Goal: Transaction & Acquisition: Purchase product/service

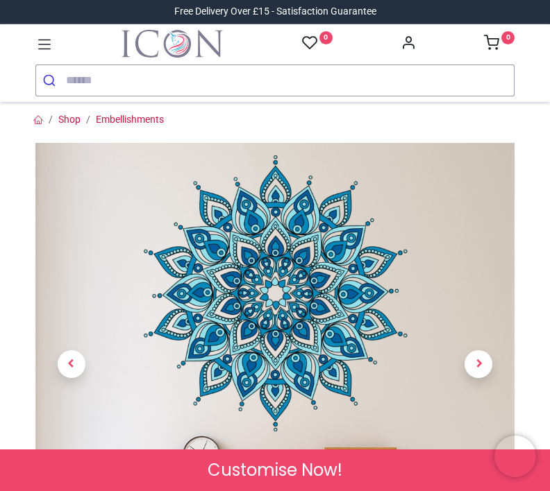
click at [132, 85] on input "search" at bounding box center [290, 80] width 448 height 31
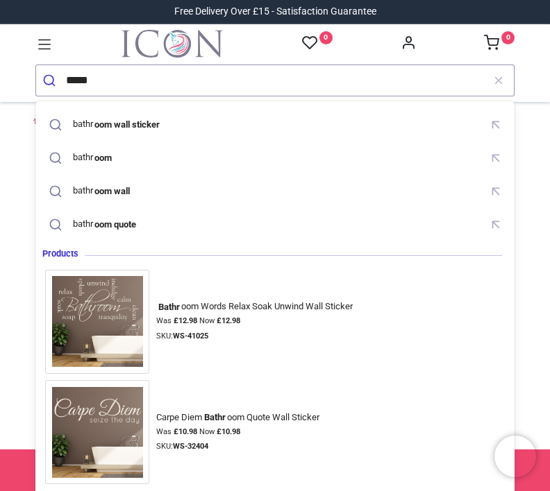
click at [156, 122] on mark "oom wall sticker" at bounding box center [127, 124] width 69 height 14
type input "**********"
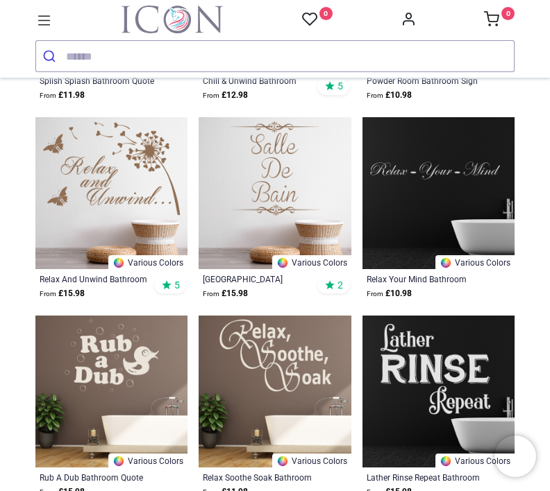
scroll to position [7446, 0]
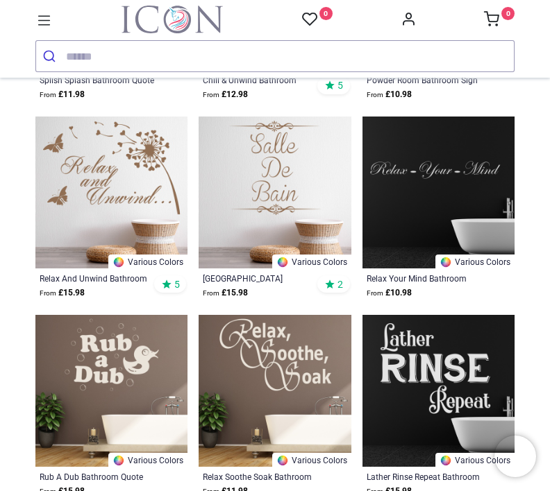
click at [103, 59] on input "search" at bounding box center [290, 56] width 448 height 31
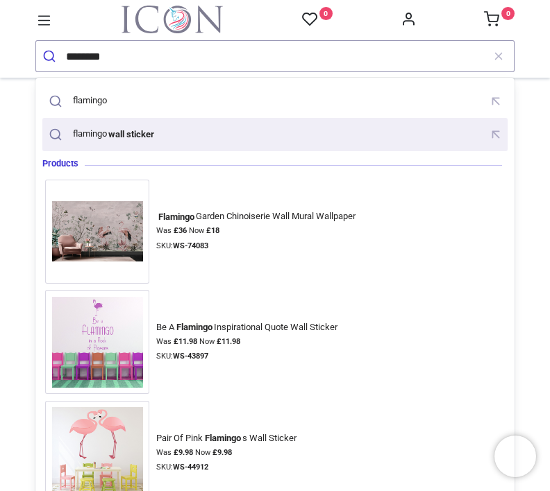
click at [154, 133] on mark "wall sticker" at bounding box center [131, 134] width 49 height 14
type input "**********"
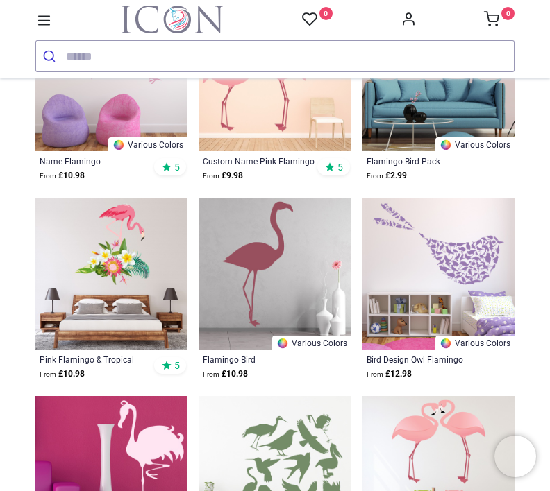
scroll to position [879, 0]
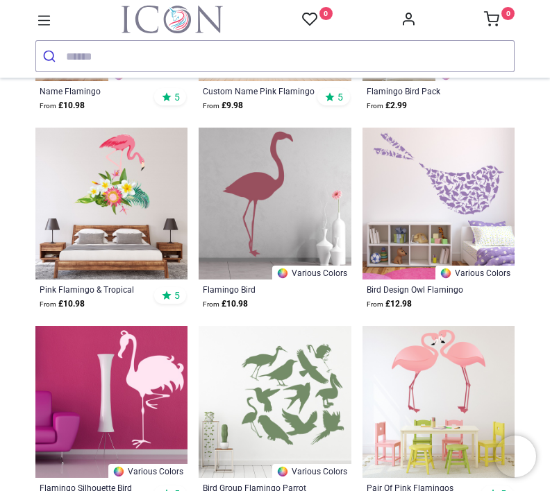
click at [137, 214] on img at bounding box center [111, 204] width 152 height 152
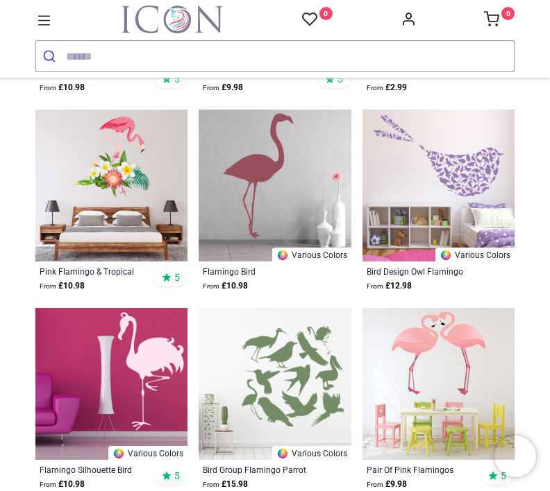
scroll to position [898, 0]
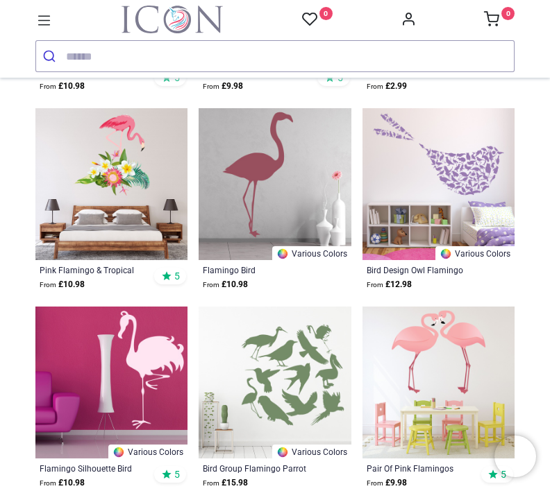
click at [154, 191] on img at bounding box center [111, 184] width 152 height 152
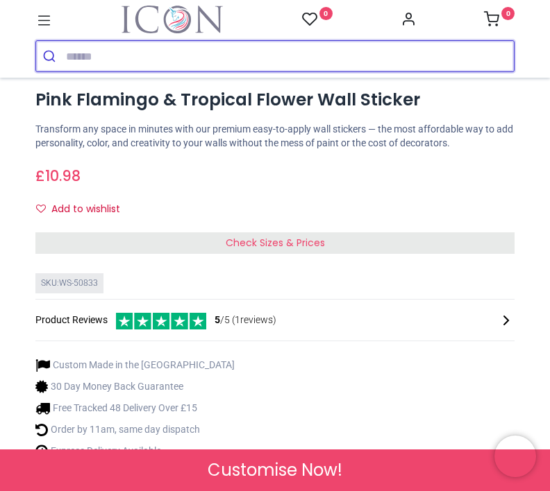
scroll to position [539, 0]
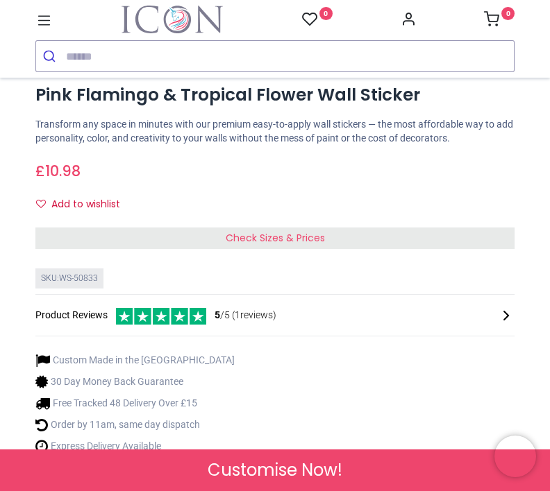
click at [348, 475] on div "Customise Now!" at bounding box center [275, 471] width 550 height 42
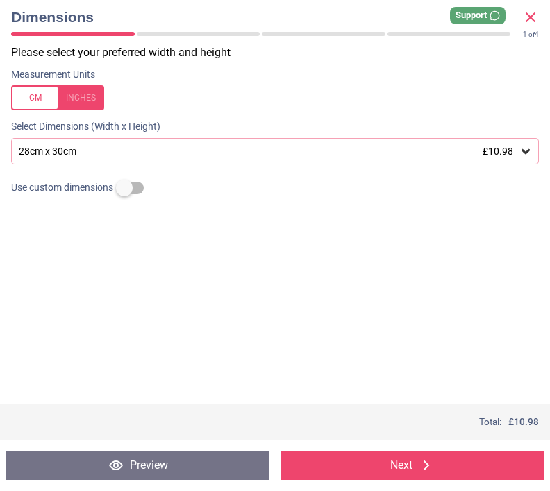
click at [534, 143] on div "28cm x 30cm £10.98" at bounding box center [274, 151] width 527 height 26
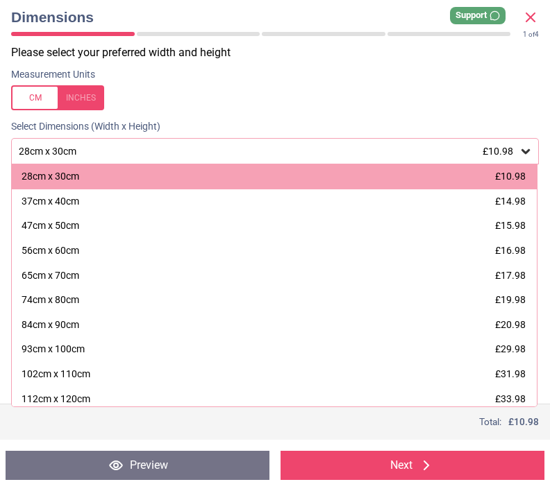
click at [518, 337] on div "93cm x 100cm £29.98" at bounding box center [274, 349] width 525 height 25
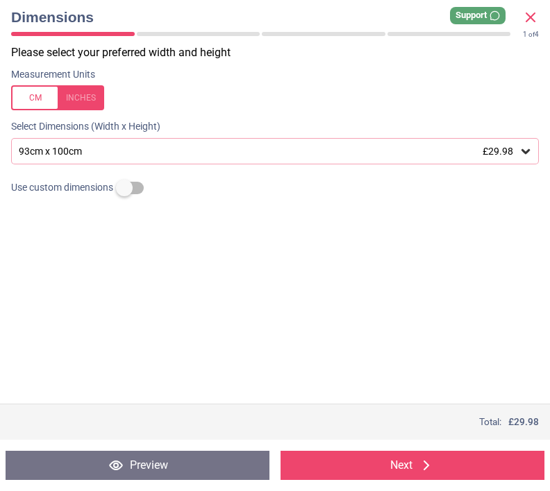
click at [432, 471] on icon at bounding box center [426, 465] width 17 height 17
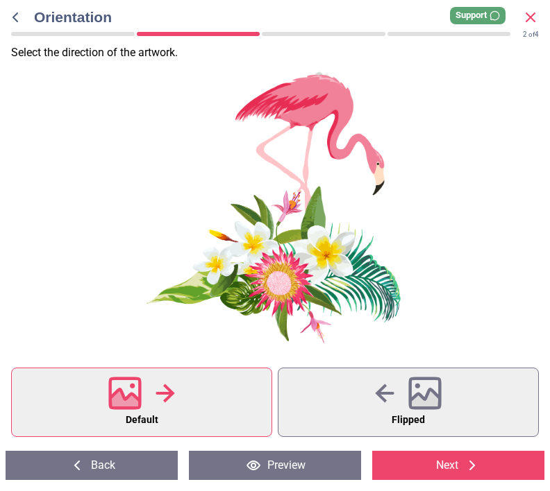
click at [430, 398] on icon at bounding box center [425, 401] width 30 height 24
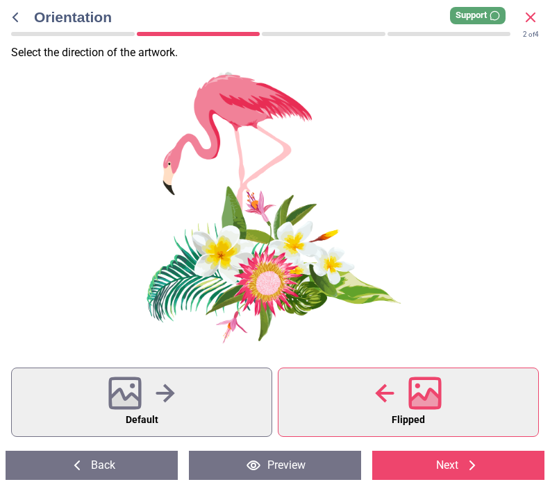
click at [173, 409] on div at bounding box center [141, 393] width 67 height 36
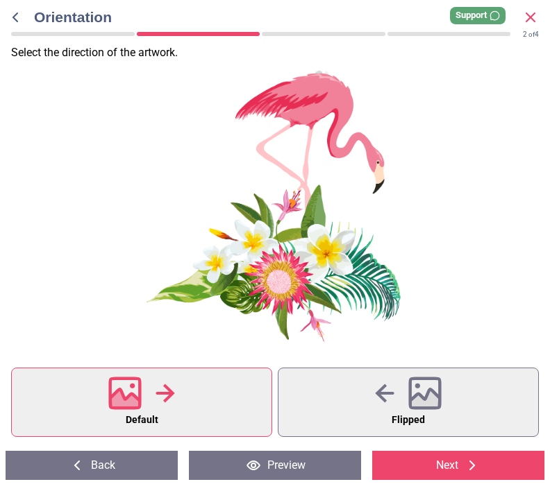
scroll to position [8, 0]
click at [459, 458] on button "Next" at bounding box center [458, 465] width 172 height 29
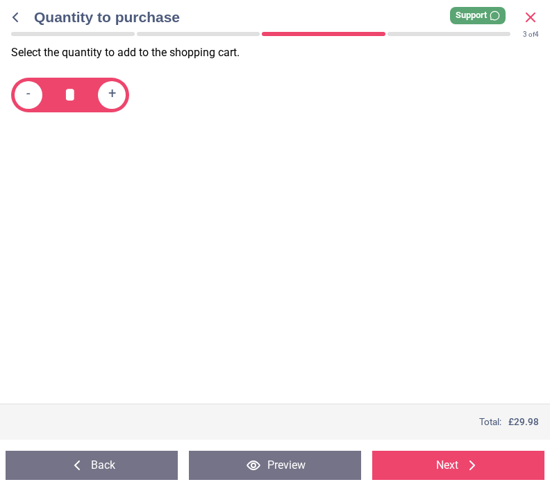
click at [453, 478] on button "Next" at bounding box center [458, 465] width 172 height 29
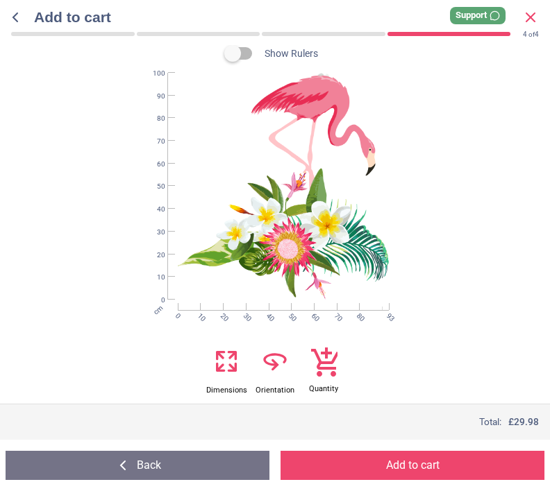
click at [197, 461] on button "Back" at bounding box center [138, 465] width 264 height 29
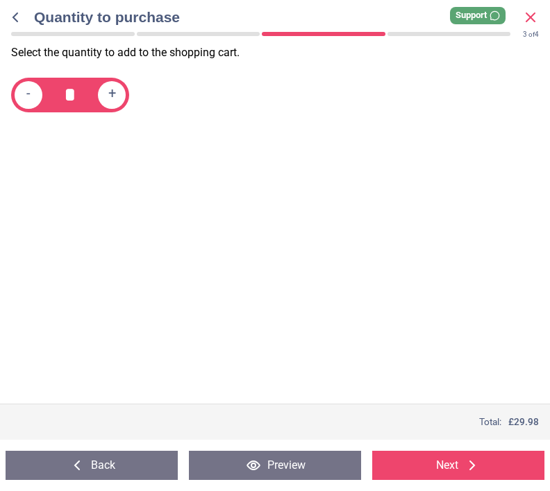
click at [139, 467] on button "Back" at bounding box center [92, 465] width 172 height 29
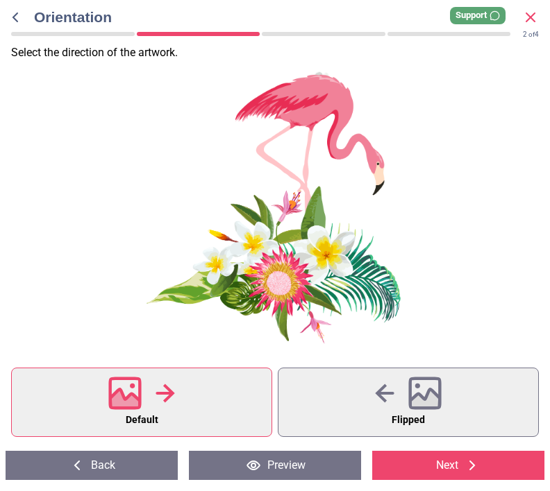
click at [129, 468] on button "Back" at bounding box center [92, 465] width 172 height 29
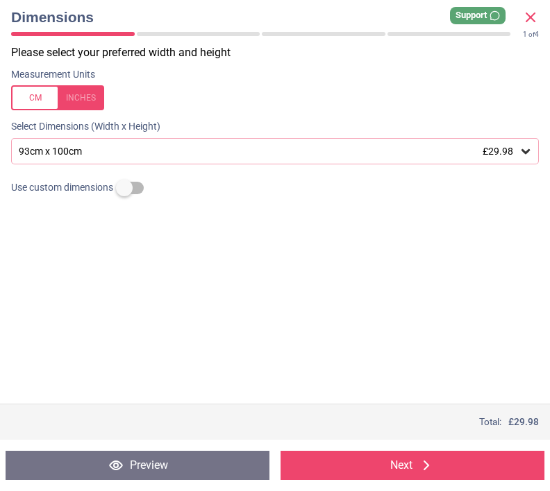
click at [526, 147] on icon at bounding box center [525, 151] width 14 height 14
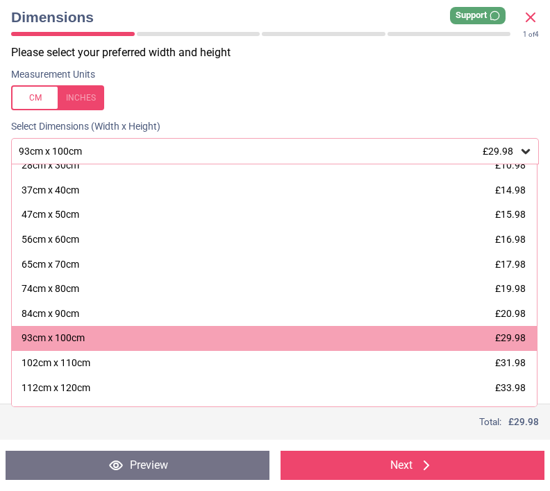
scroll to position [10, 0]
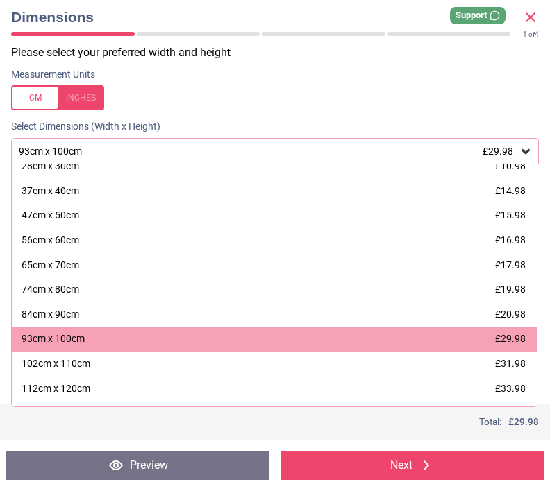
click at [425, 473] on icon at bounding box center [426, 465] width 17 height 17
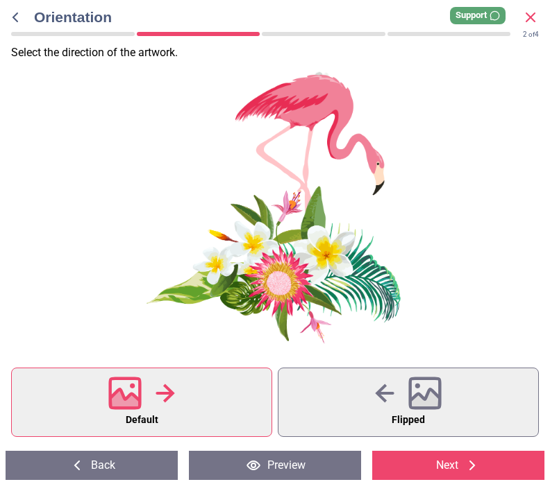
click at [454, 466] on button "Next" at bounding box center [458, 465] width 172 height 29
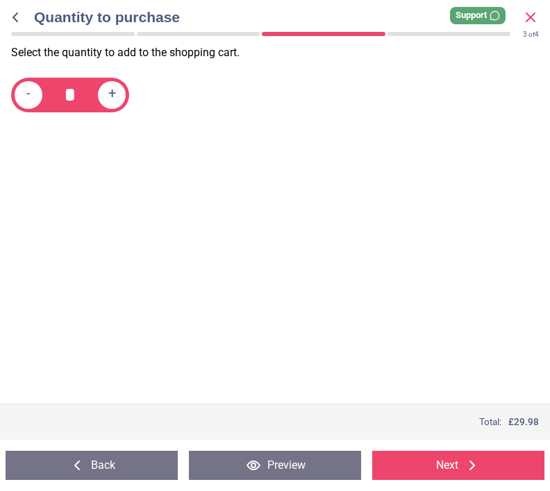
click at [465, 464] on icon at bounding box center [472, 465] width 17 height 17
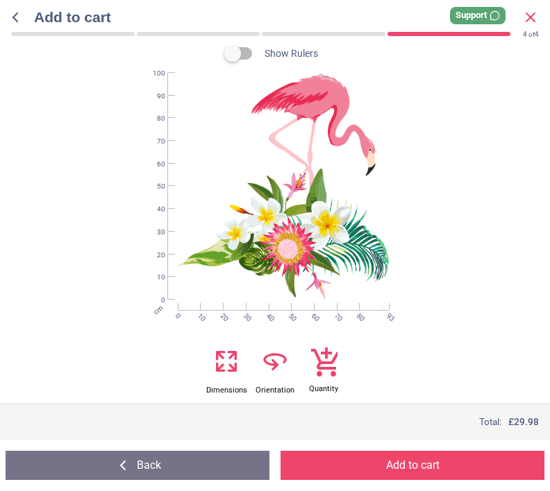
click at [199, 458] on button "Back" at bounding box center [138, 465] width 264 height 29
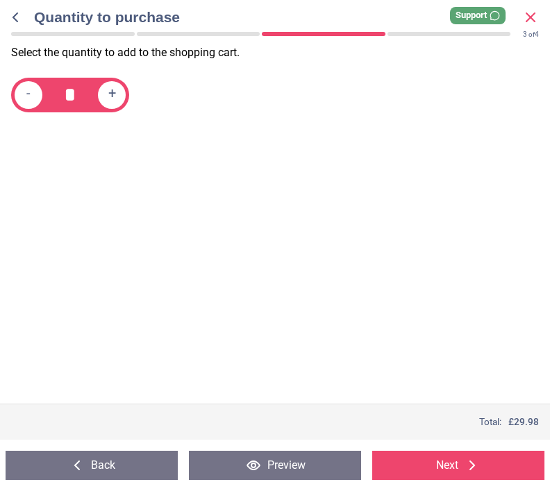
click at [201, 466] on button "Preview" at bounding box center [275, 465] width 172 height 29
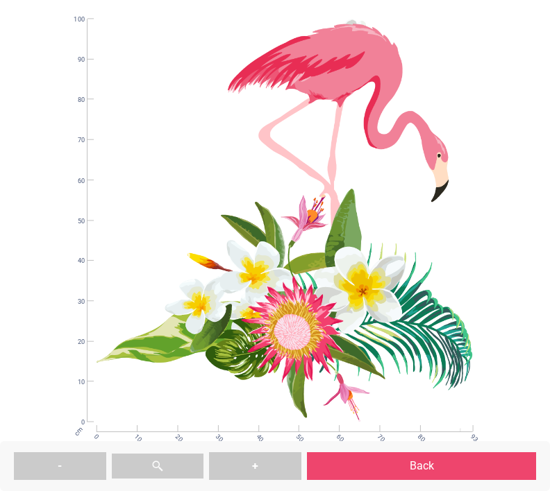
click at [439, 463] on button "Back" at bounding box center [421, 466] width 229 height 28
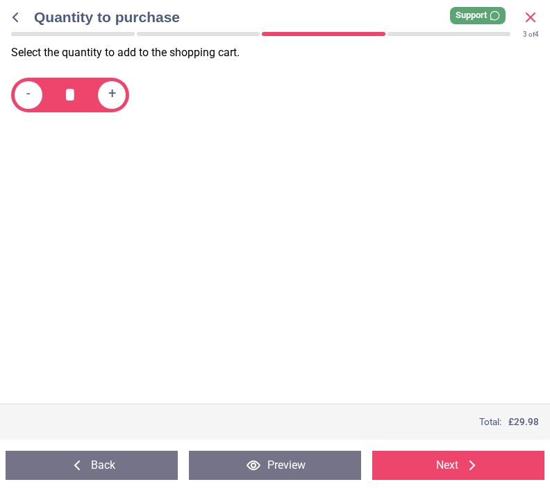
click at [451, 465] on button "Next" at bounding box center [458, 465] width 172 height 29
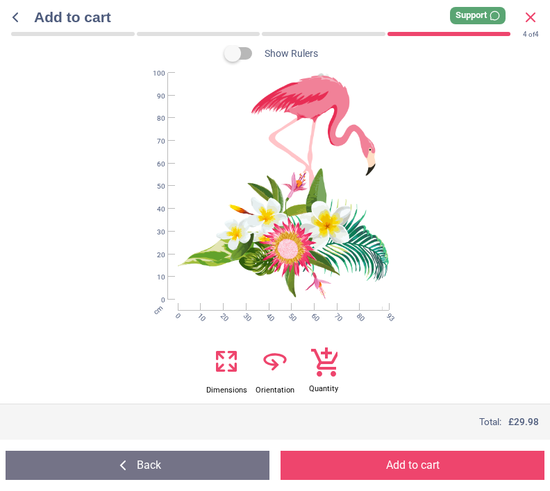
click at [207, 468] on button "Back" at bounding box center [138, 465] width 264 height 29
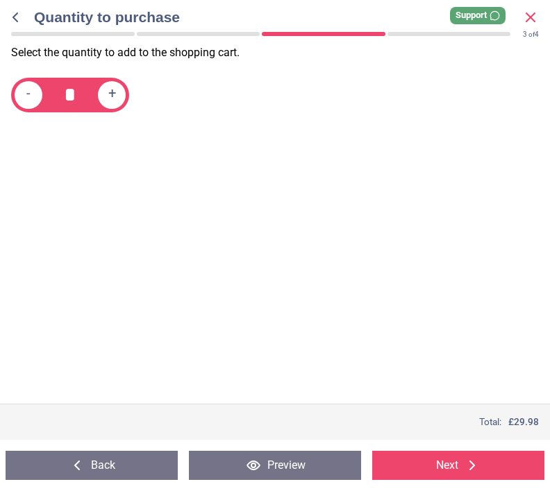
click at [142, 470] on button "Back" at bounding box center [92, 465] width 172 height 29
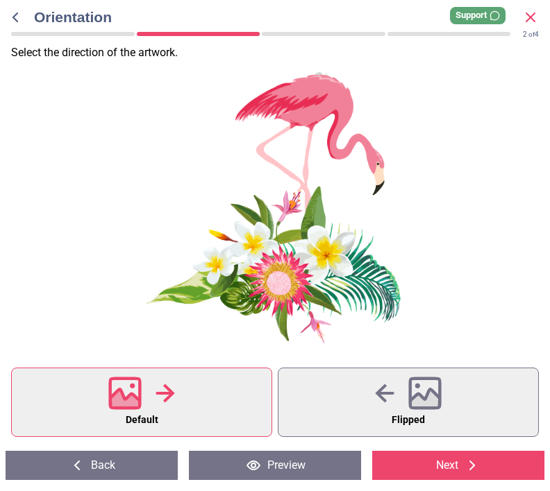
click at [121, 479] on button "Back" at bounding box center [92, 465] width 172 height 29
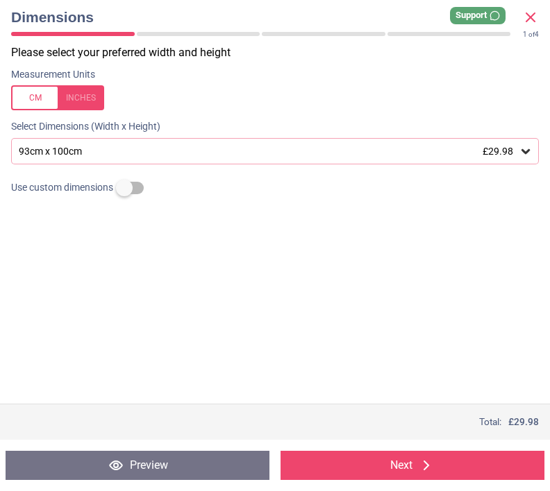
click at [124, 188] on label at bounding box center [124, 188] width 0 height 0
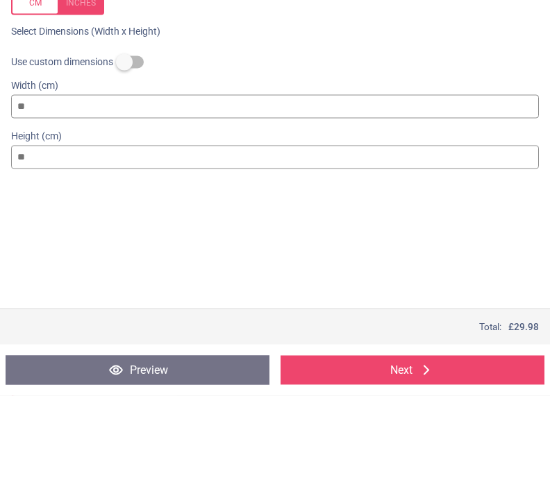
type input "*"
type input "**"
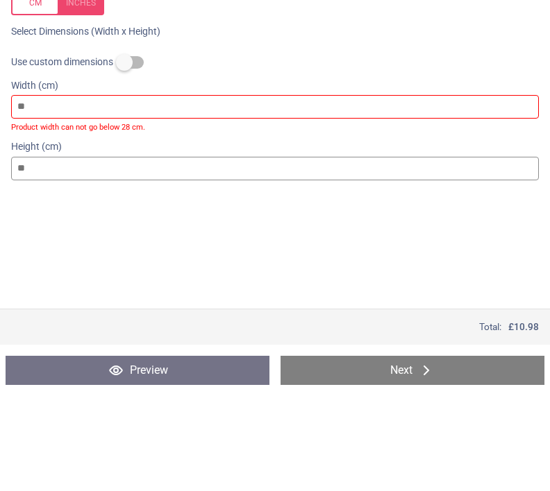
type input "*"
type input "**"
type input "***"
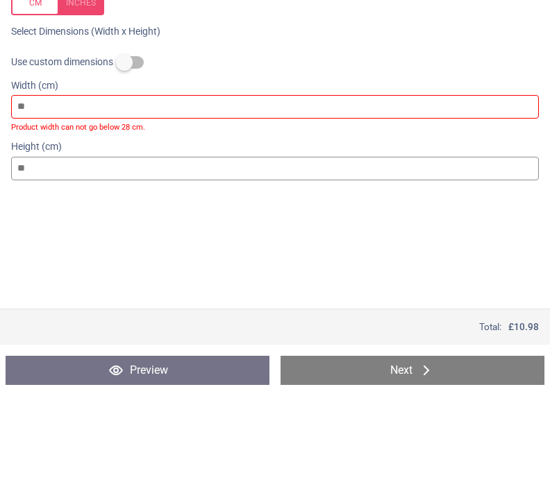
type input "***"
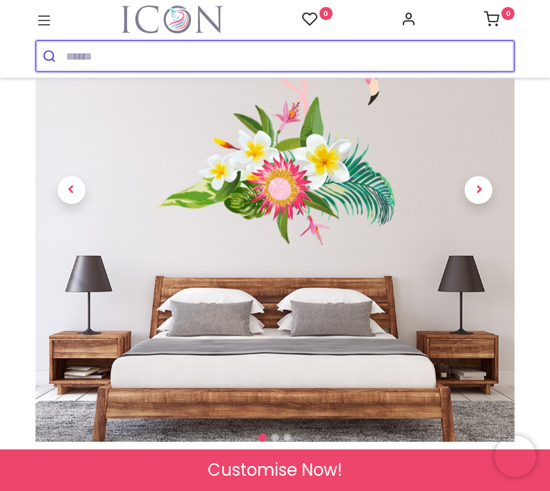
scroll to position [176, 0]
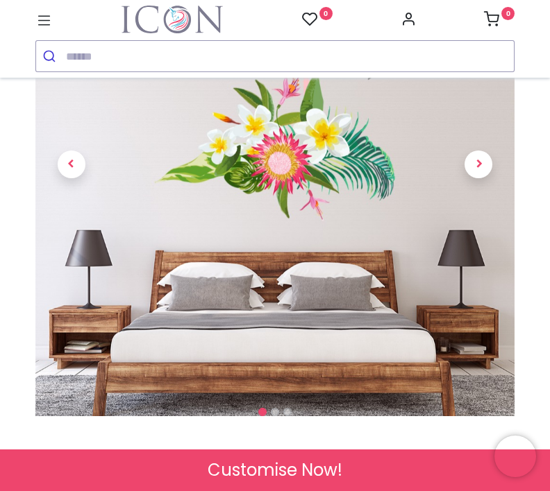
click at [390, 235] on img at bounding box center [274, 183] width 479 height 479
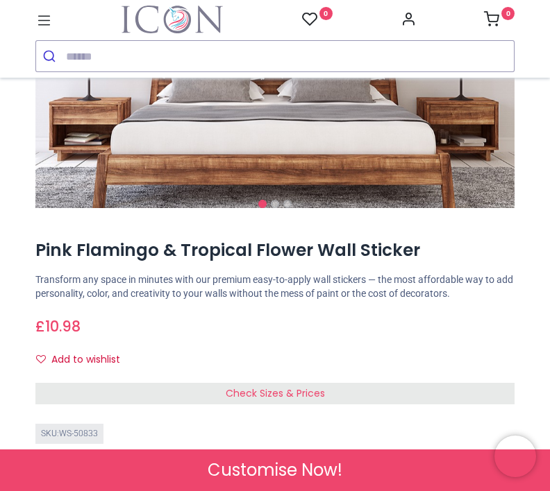
scroll to position [423, 0]
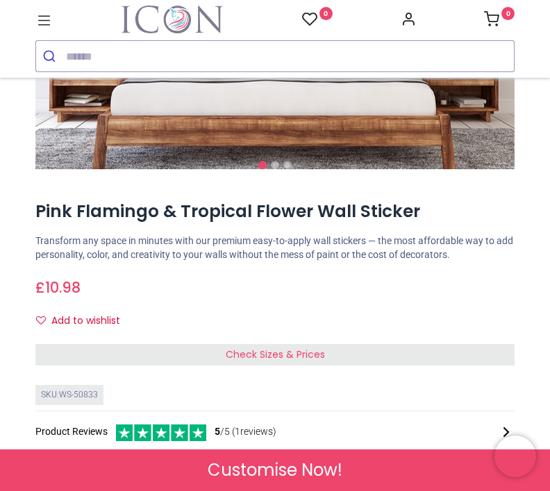
click at [300, 362] on span "Check Sizes & Prices" at bounding box center [275, 355] width 99 height 14
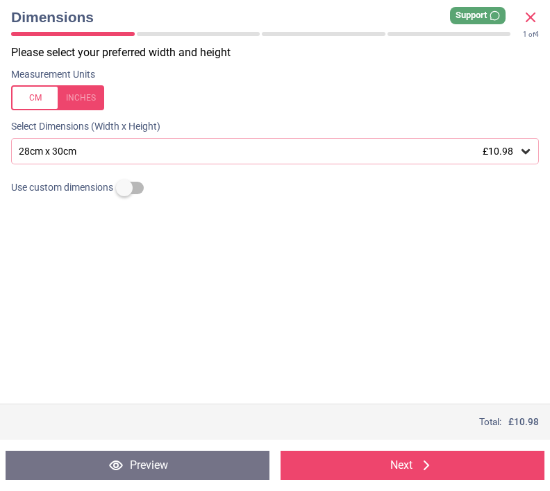
click at [532, 144] on div "28cm x 30cm £10.98" at bounding box center [274, 151] width 527 height 26
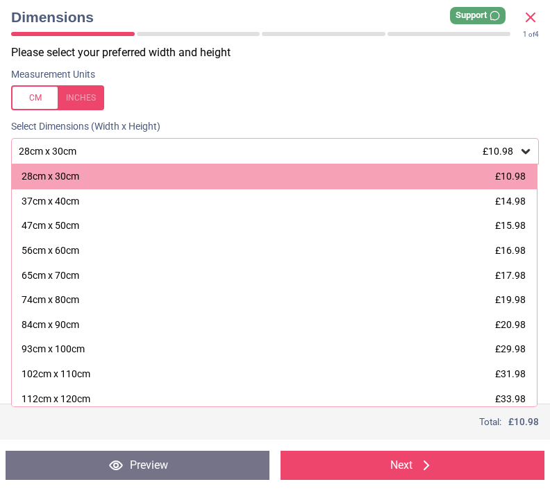
click at [516, 329] on div "84cm x 90cm £20.98" at bounding box center [274, 325] width 525 height 25
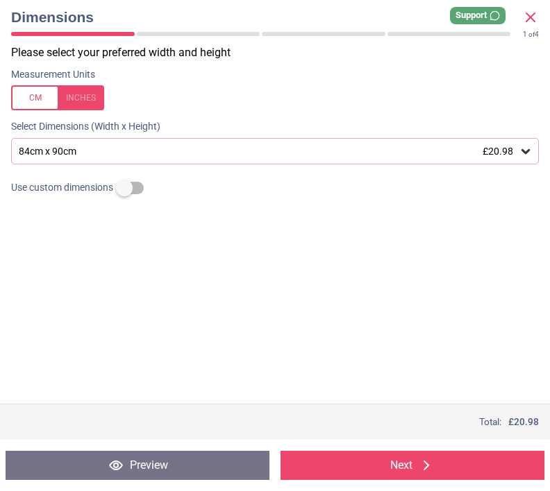
click at [528, 149] on icon at bounding box center [525, 151] width 8 height 5
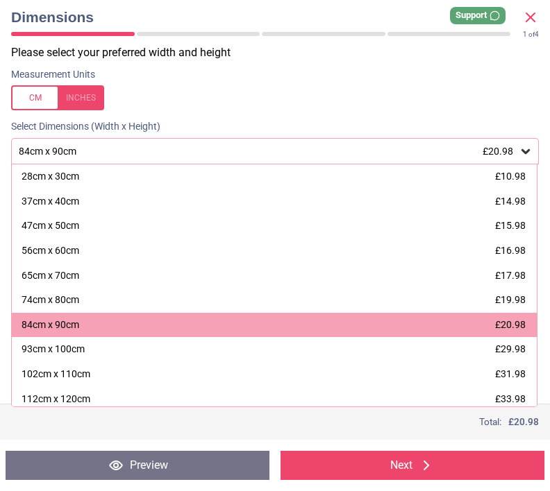
click at [510, 350] on span "£29.98" at bounding box center [510, 348] width 31 height 11
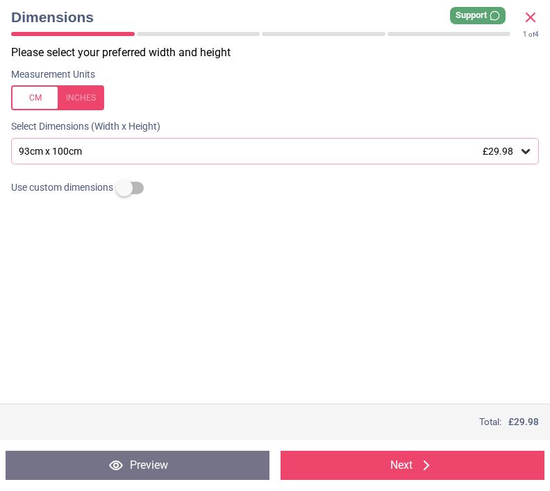
click at [451, 458] on button "Next" at bounding box center [412, 465] width 264 height 29
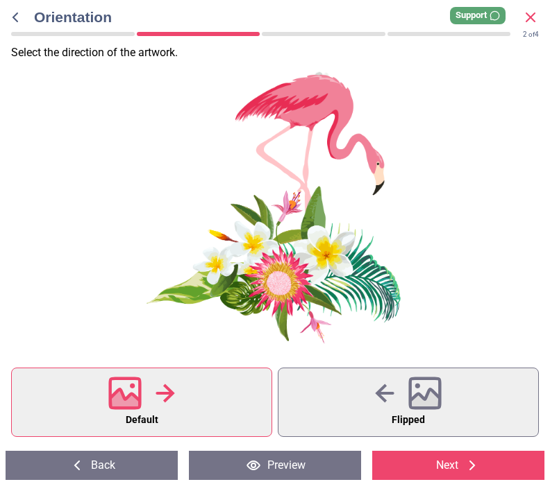
click at [468, 464] on icon at bounding box center [472, 465] width 17 height 17
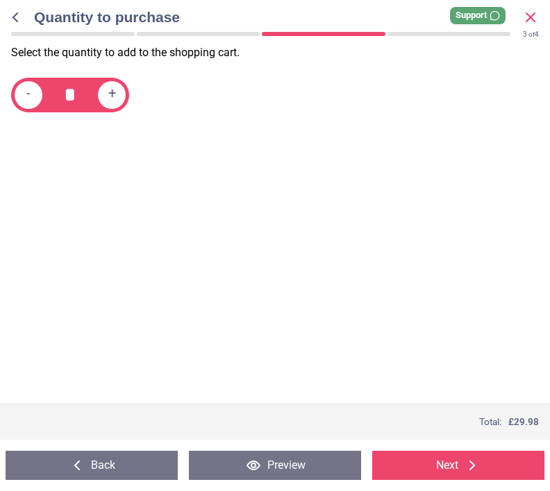
click at [475, 465] on icon at bounding box center [472, 465] width 17 height 17
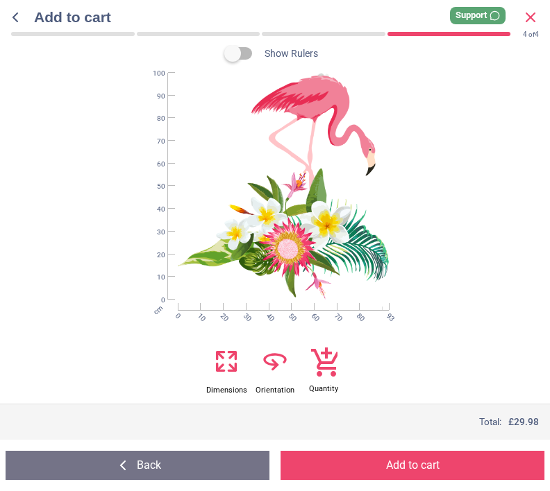
click at [473, 469] on button "Add to cart" at bounding box center [412, 465] width 264 height 29
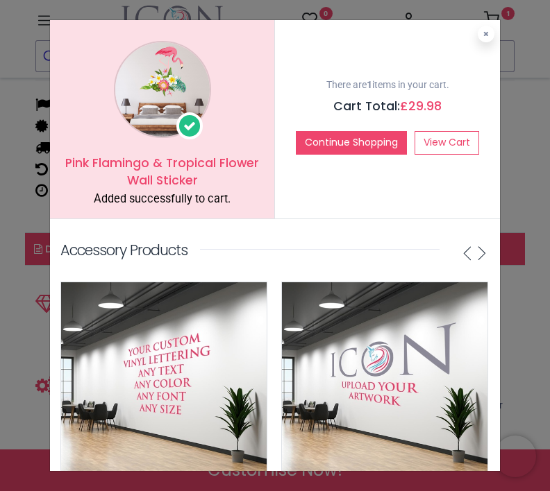
click at [464, 141] on link "View Cart" at bounding box center [446, 143] width 65 height 24
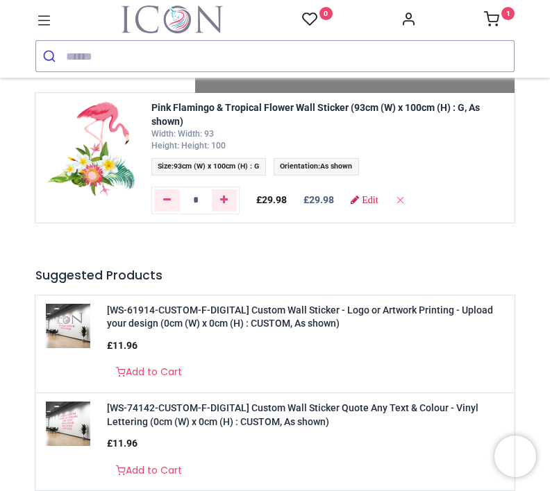
scroll to position [104, 0]
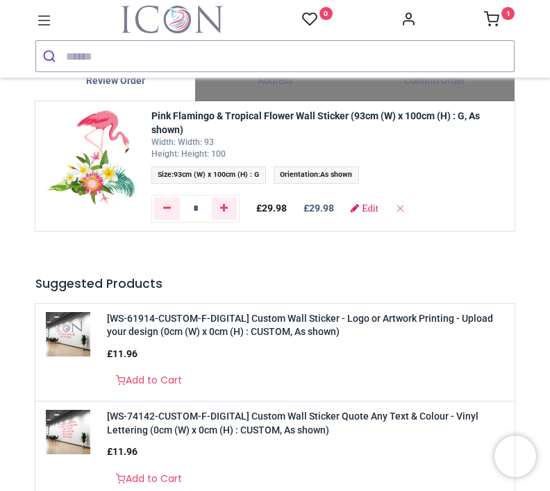
click at [500, 22] on link "1" at bounding box center [499, 20] width 31 height 11
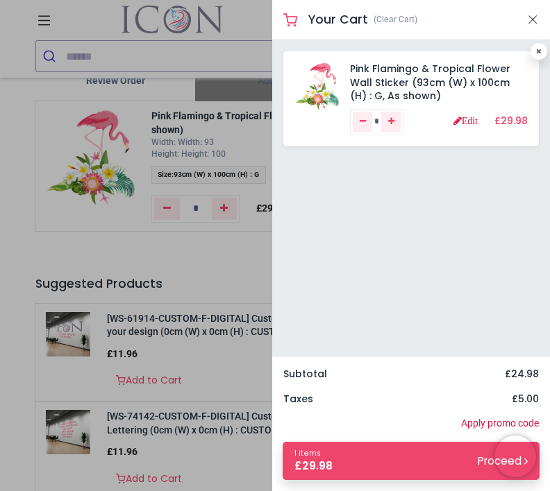
click at [448, 460] on link "1 items £ 29.98 Proceed" at bounding box center [410, 461] width 257 height 38
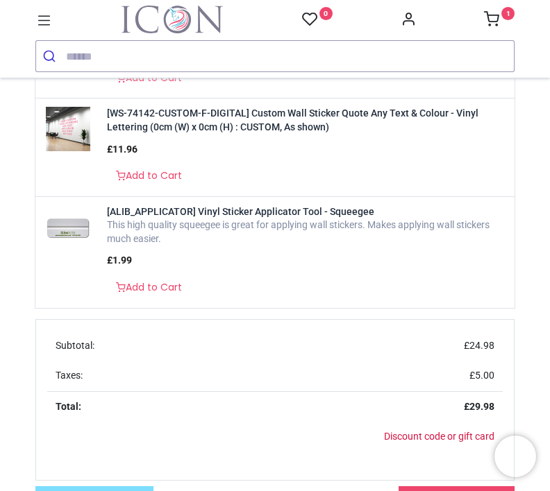
scroll to position [616, 0]
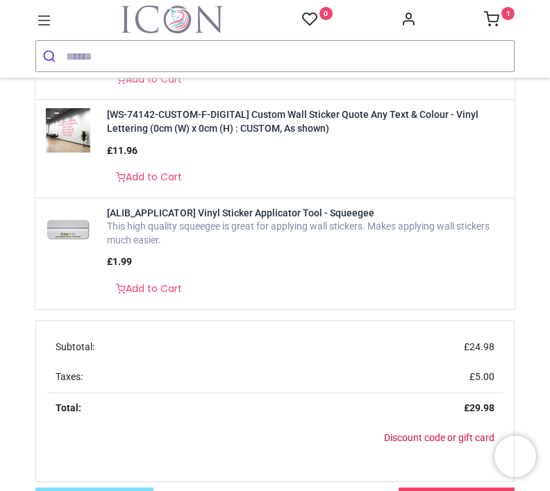
click at [73, 232] on img at bounding box center [68, 229] width 44 height 44
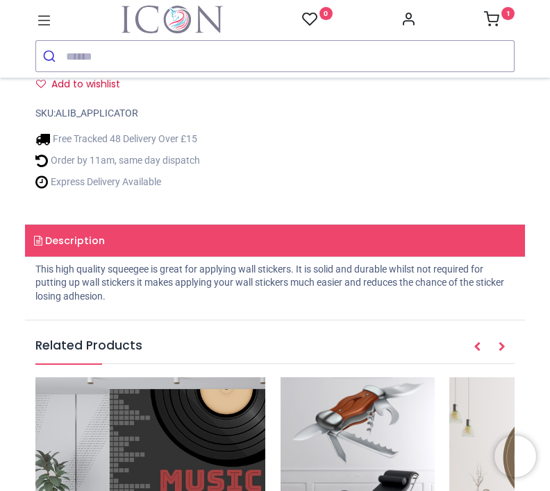
scroll to position [656, 0]
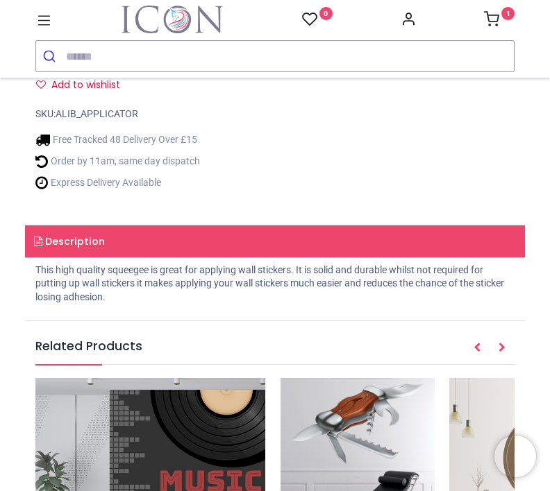
click at [226, 67] on link "Add to Cart" at bounding box center [188, 52] width 110 height 30
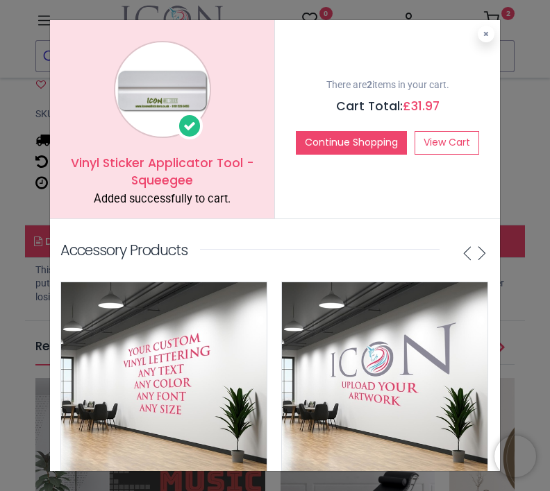
click at [457, 142] on link "View Cart" at bounding box center [446, 143] width 65 height 24
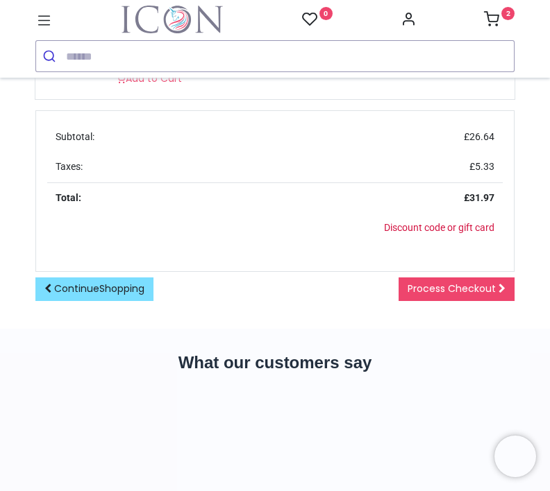
scroll to position [822, 0]
